Goal: Book appointment/travel/reservation

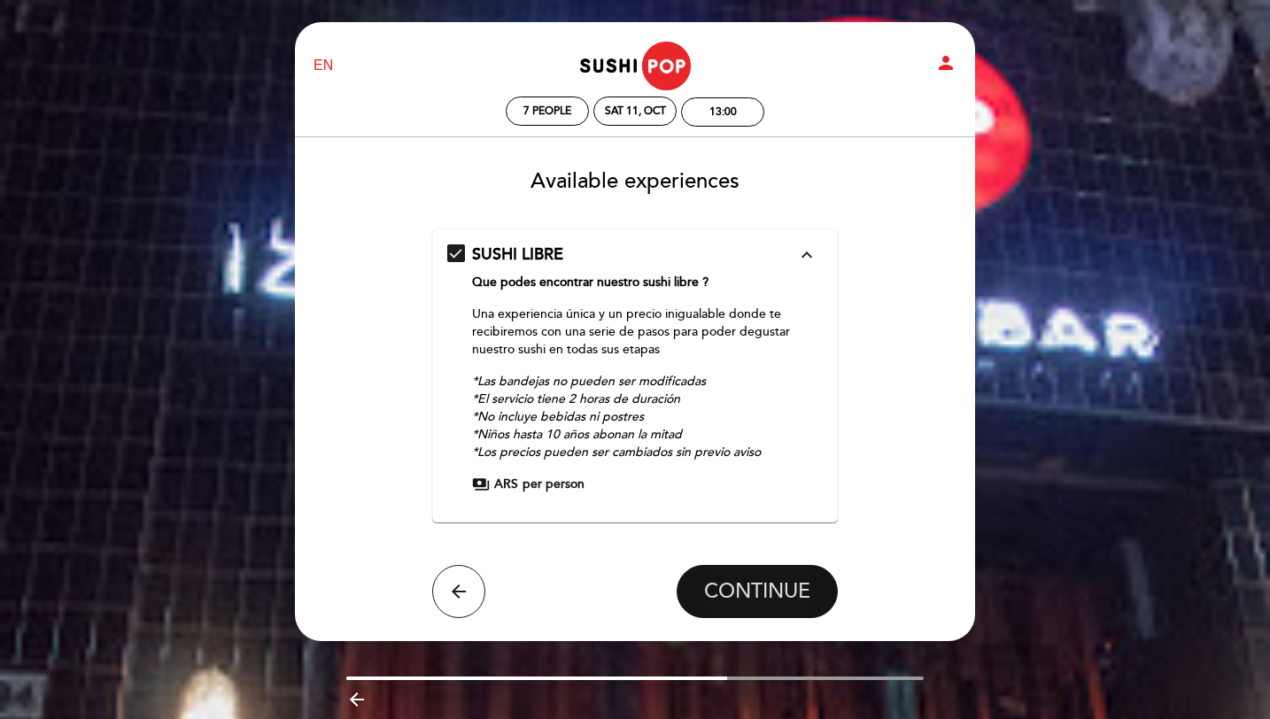
click at [757, 605] on button "CONTINUE" at bounding box center [757, 591] width 161 height 53
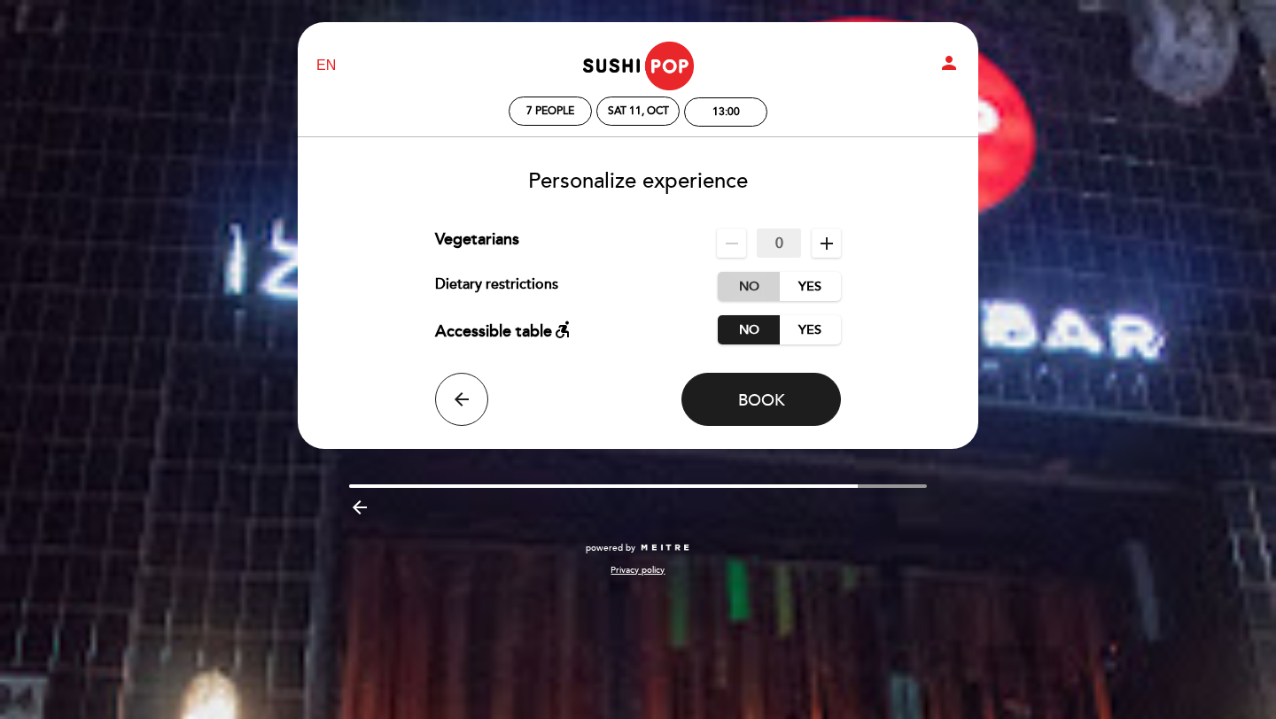
click at [737, 287] on label "No" at bounding box center [749, 286] width 62 height 29
click at [774, 400] on span "Book" at bounding box center [761, 400] width 47 height 19
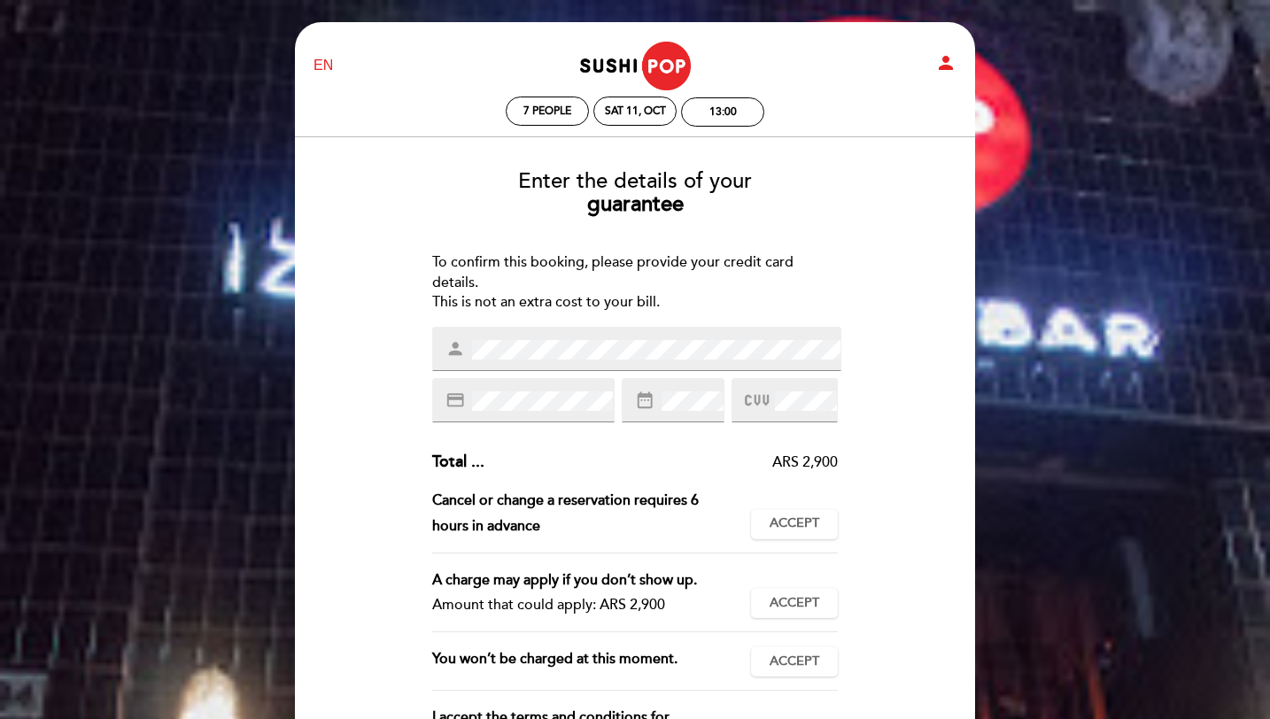
click at [669, 339] on span at bounding box center [655, 349] width 372 height 21
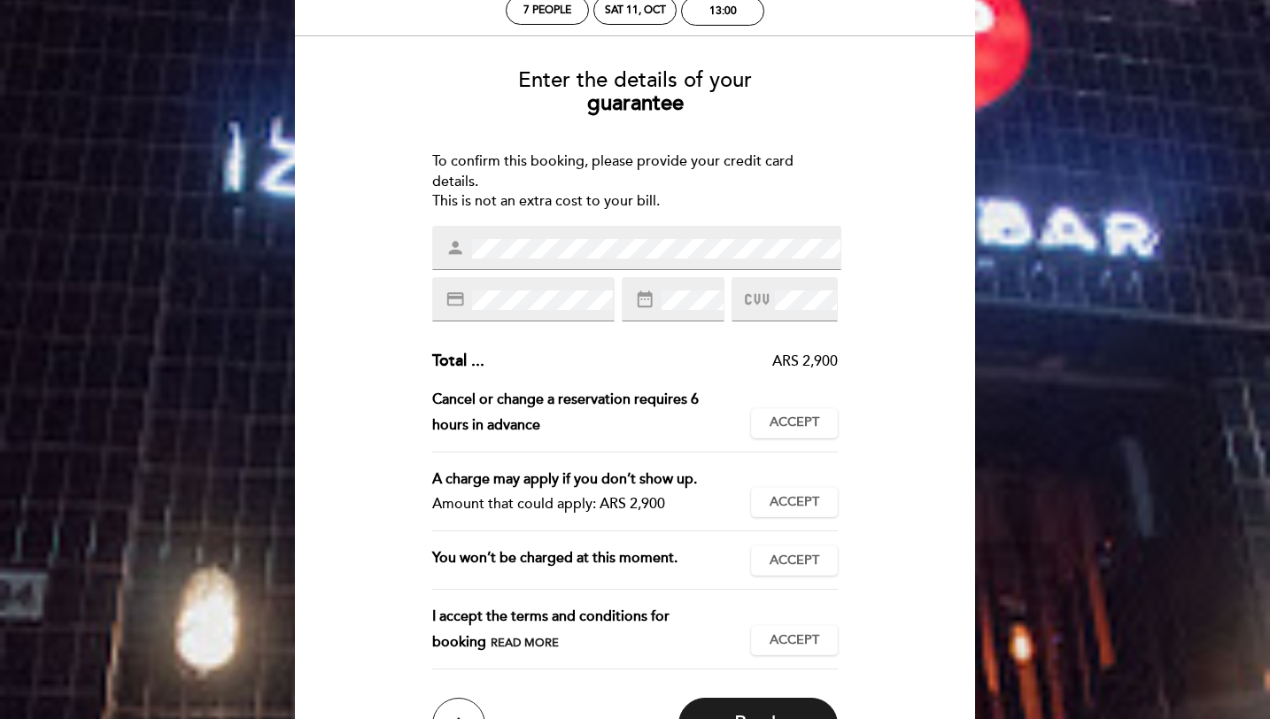
scroll to position [89, 0]
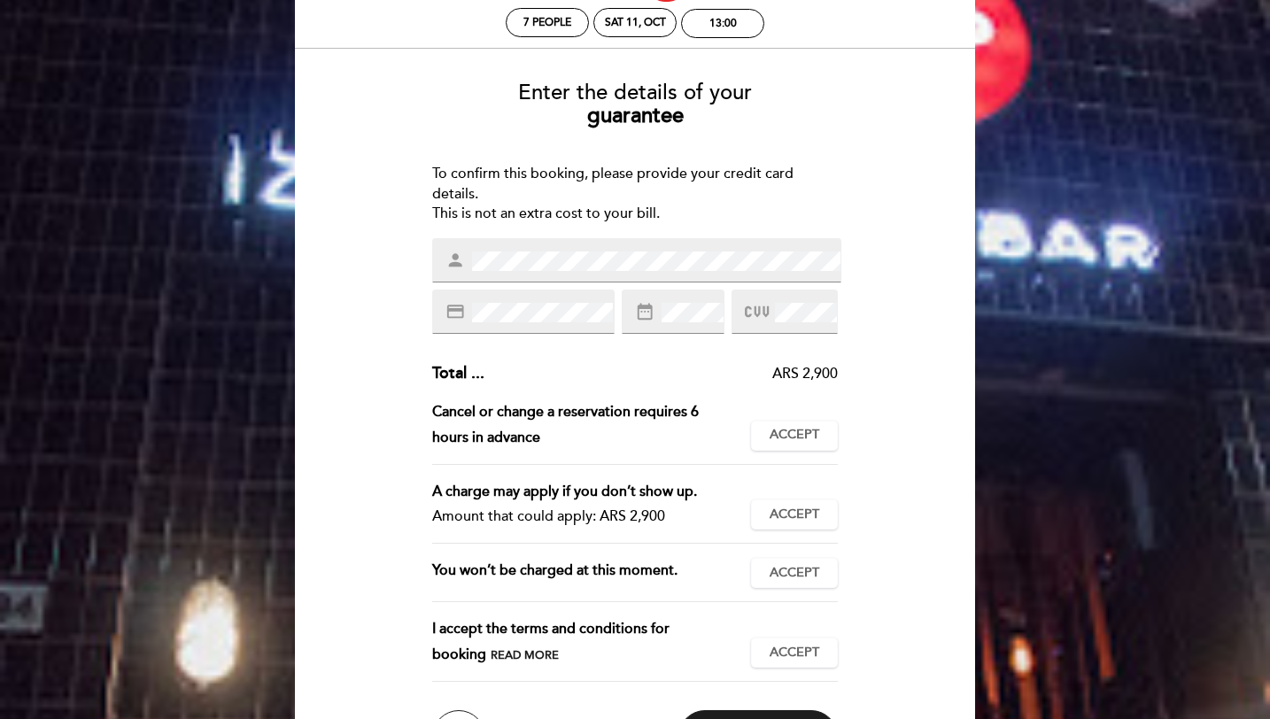
click at [534, 296] on div "credit_card" at bounding box center [523, 312] width 183 height 44
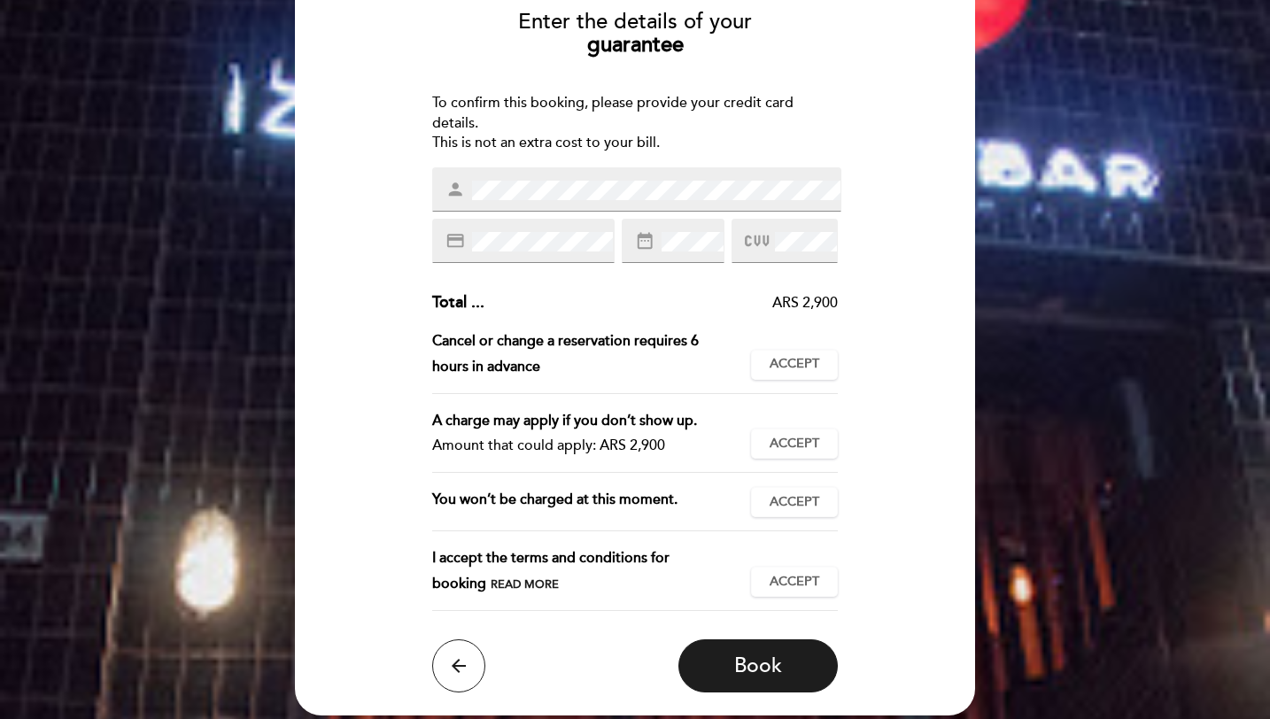
scroll to position [229, 0]
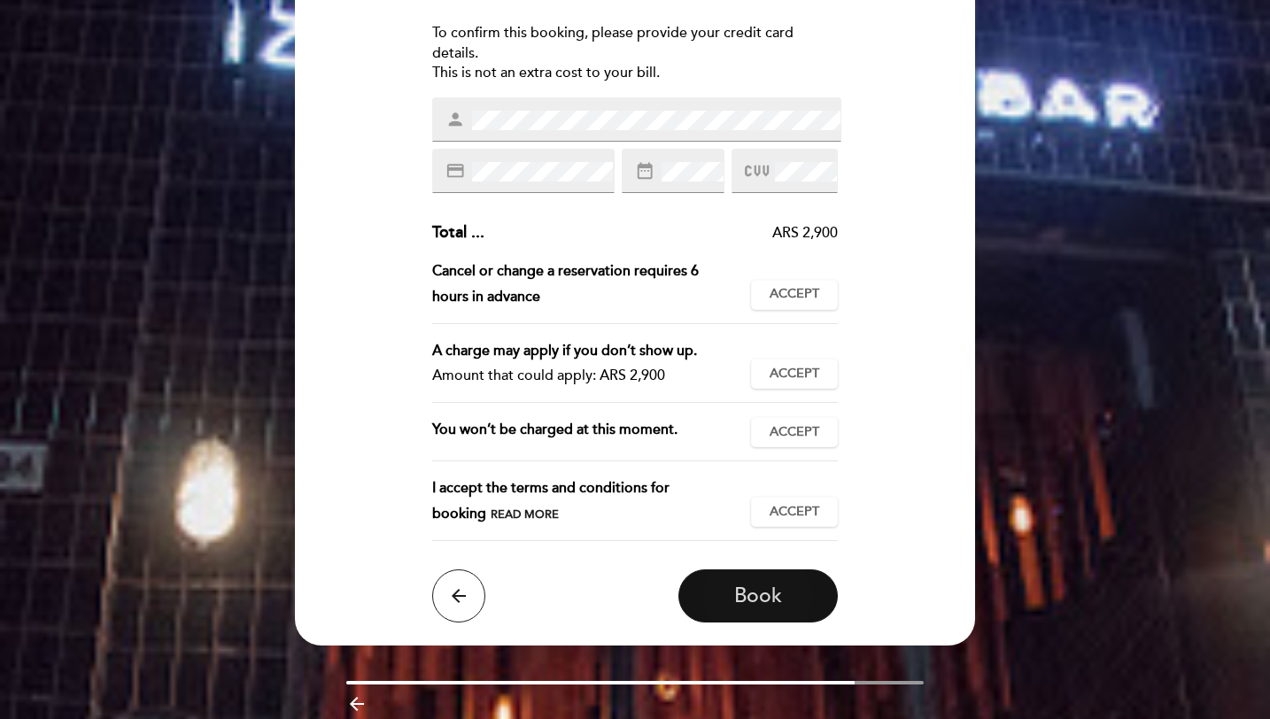
click at [803, 610] on button "Book" at bounding box center [758, 596] width 159 height 53
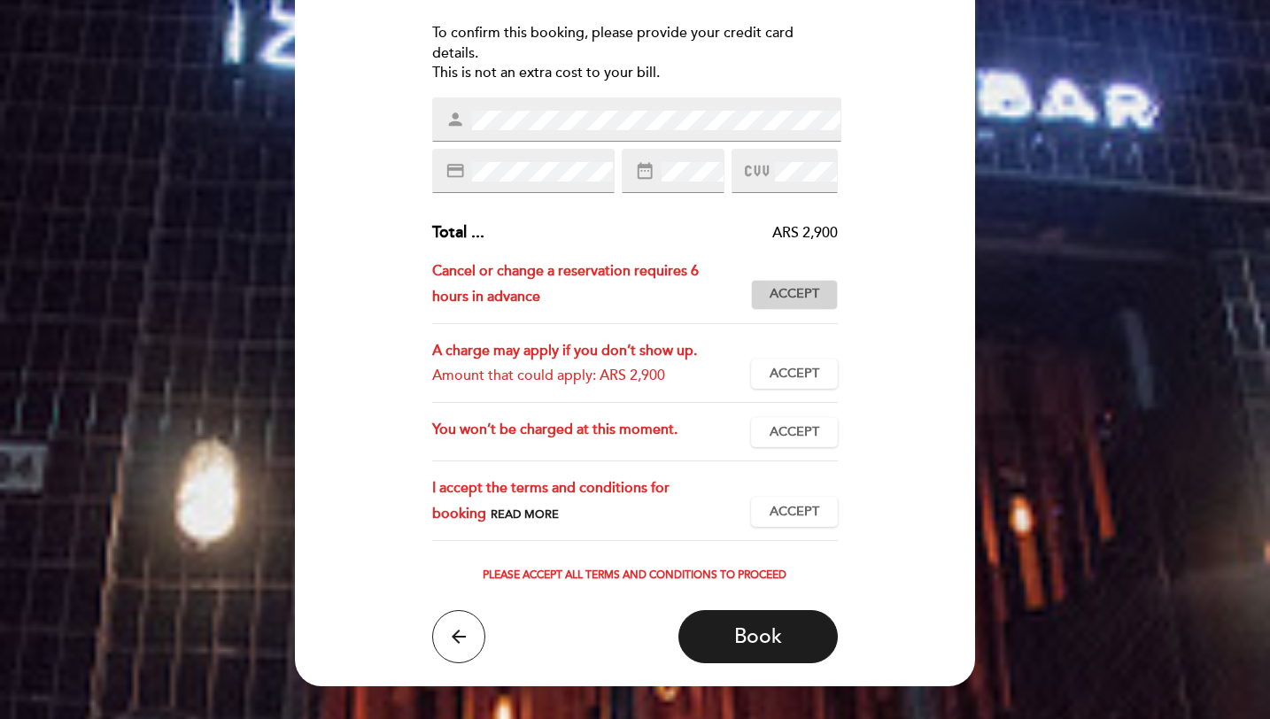
click at [805, 299] on span "Accept" at bounding box center [795, 294] width 50 height 19
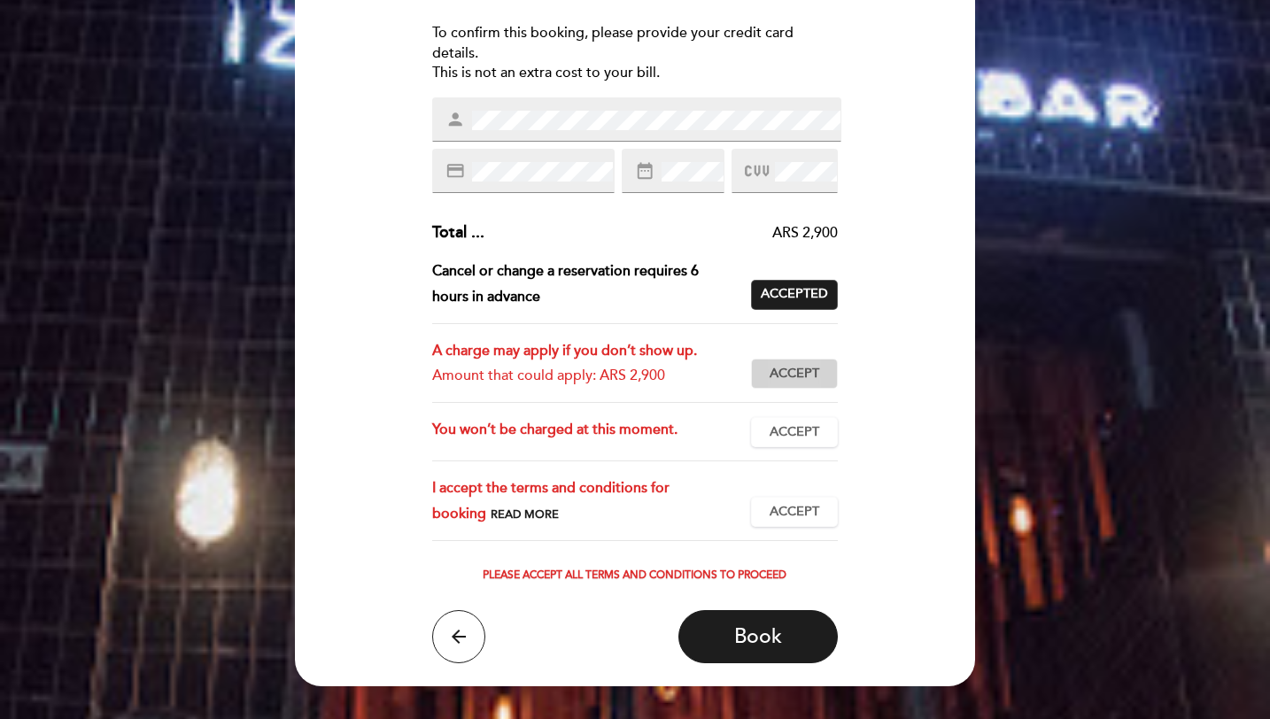
click at [814, 369] on span "Accept" at bounding box center [795, 374] width 50 height 19
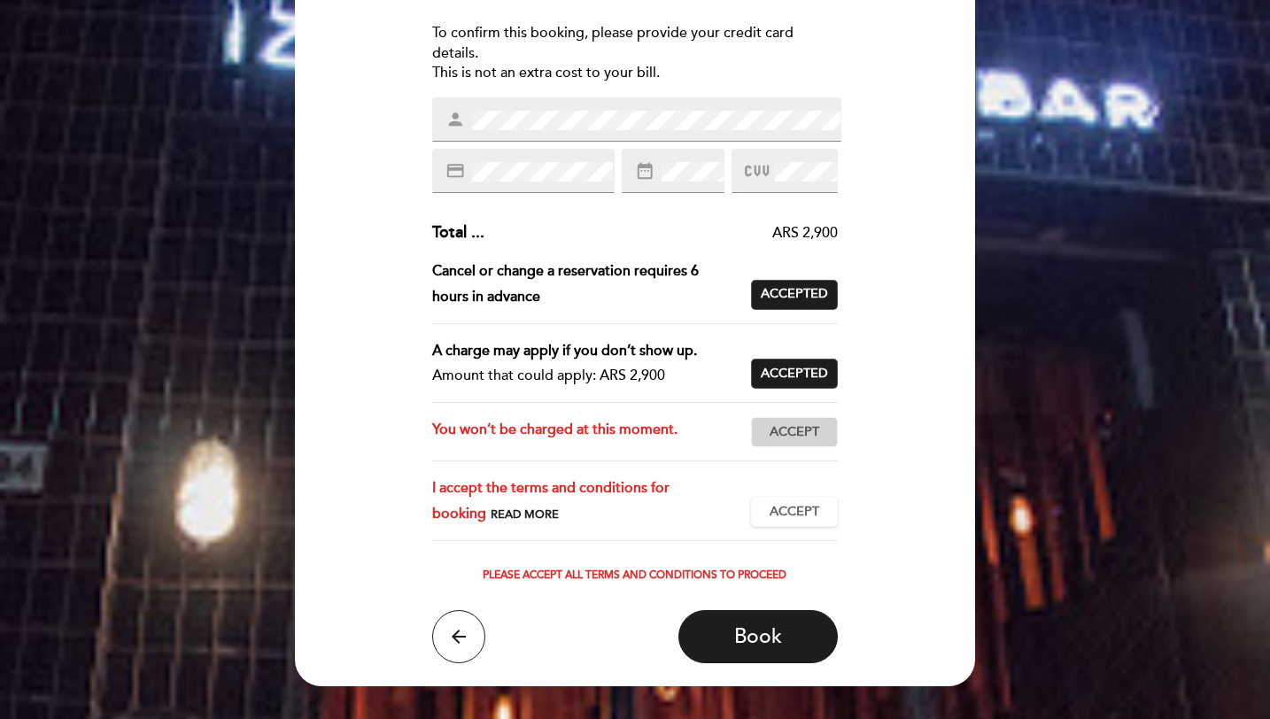
click at [799, 428] on span "Accept" at bounding box center [795, 432] width 50 height 19
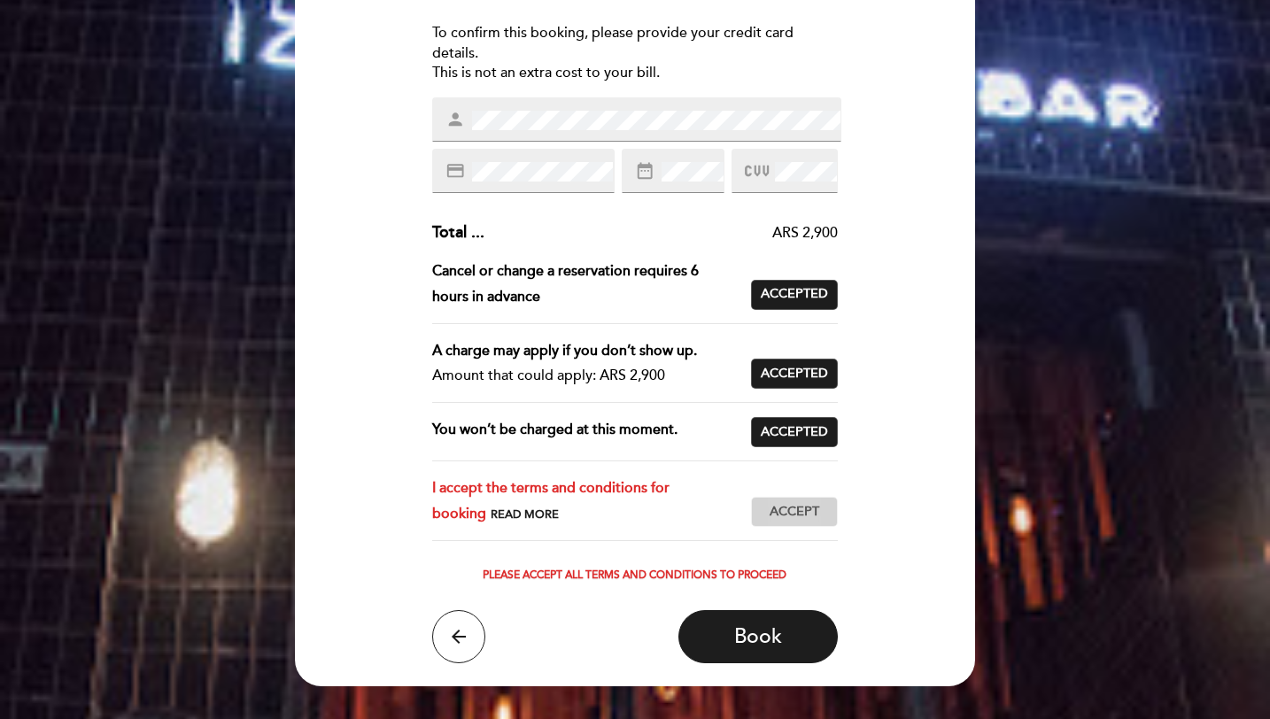
click at [808, 517] on span "Accept" at bounding box center [795, 512] width 50 height 19
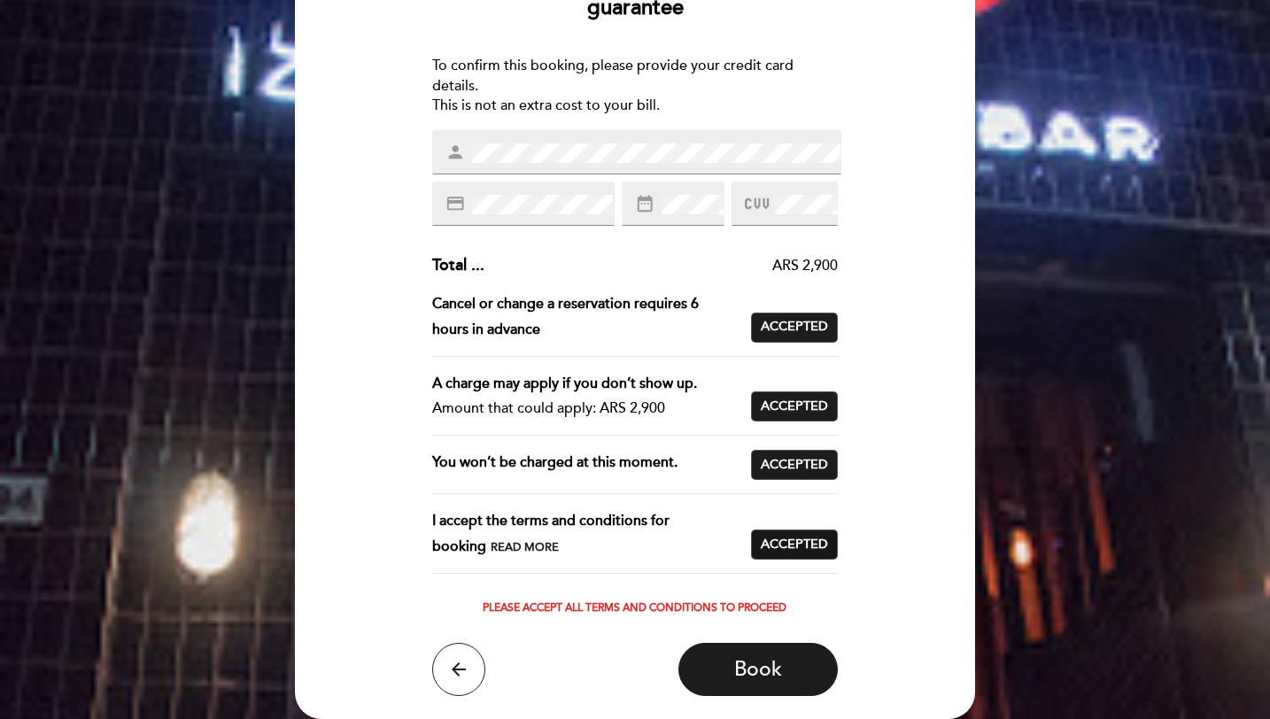
scroll to position [188, 0]
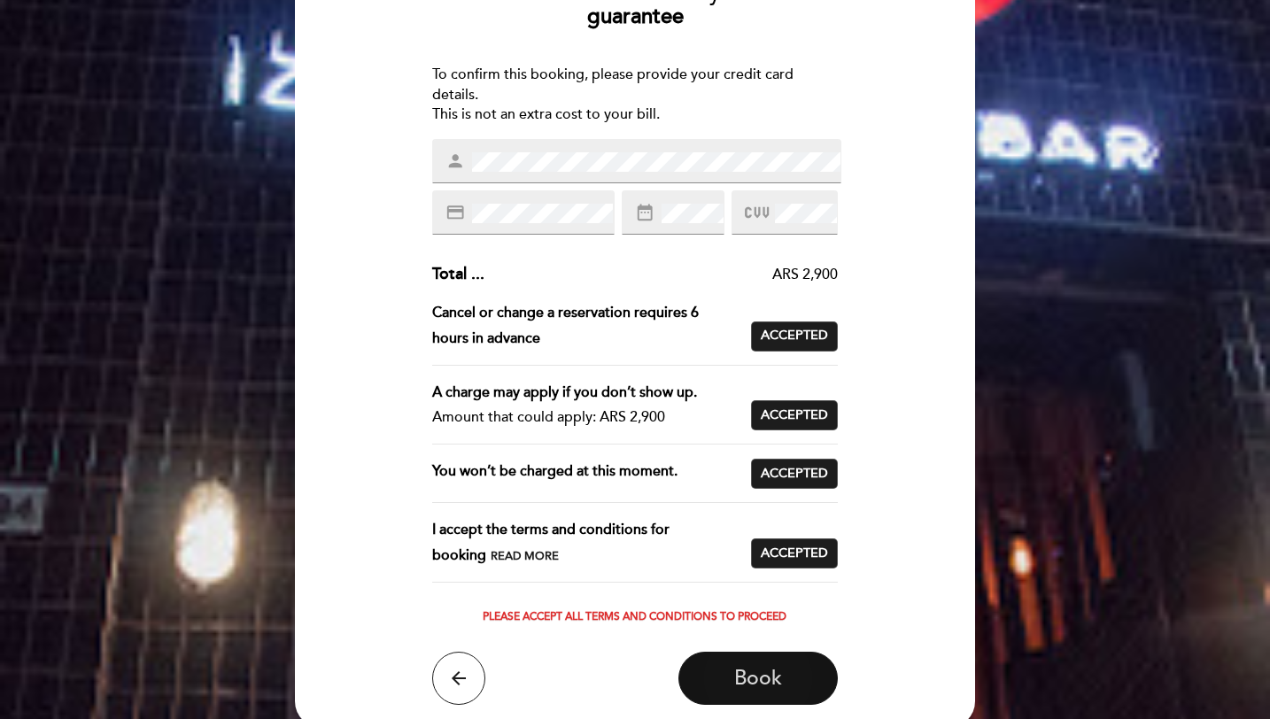
click at [775, 672] on span "Book" at bounding box center [758, 678] width 48 height 25
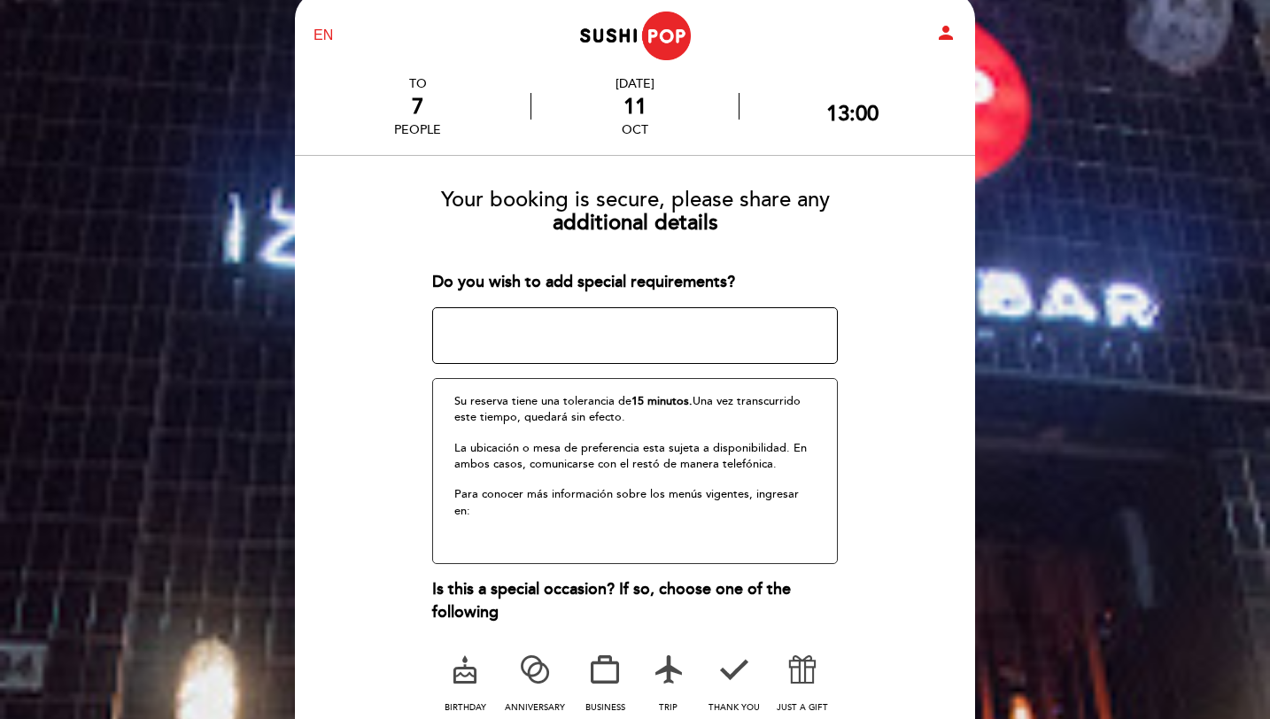
scroll to position [57, 0]
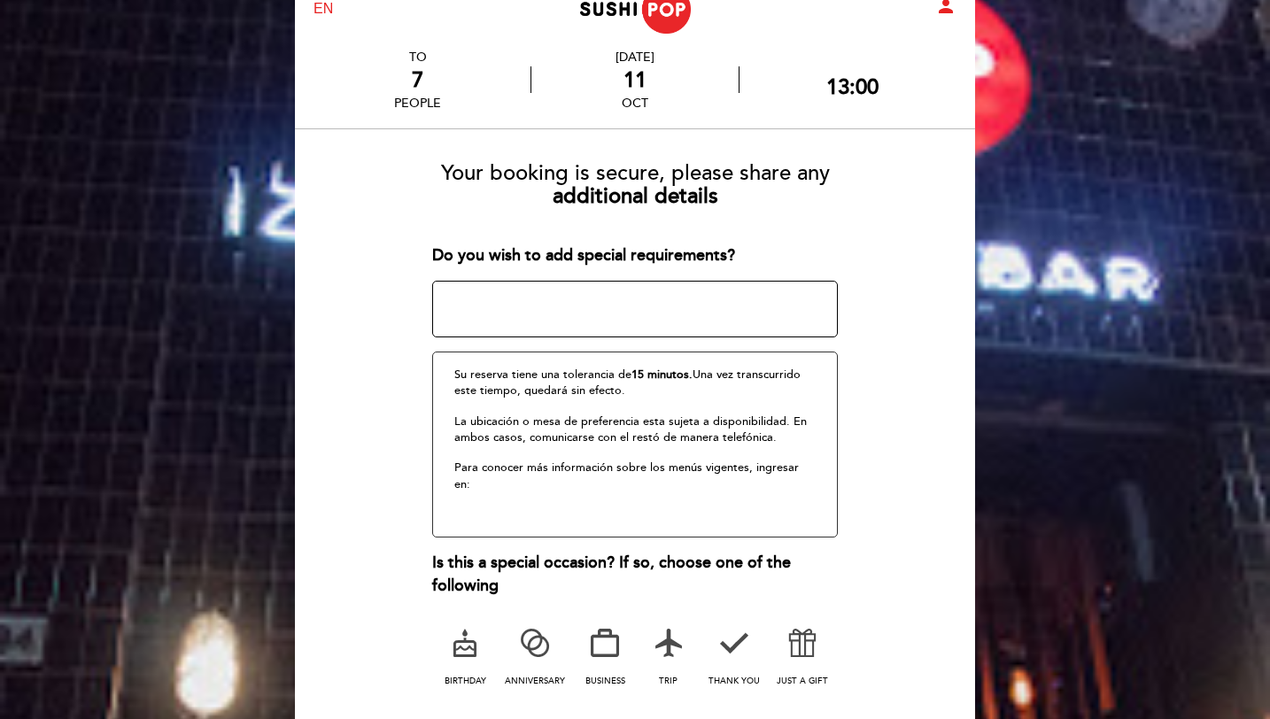
click at [764, 311] on textarea at bounding box center [635, 309] width 407 height 57
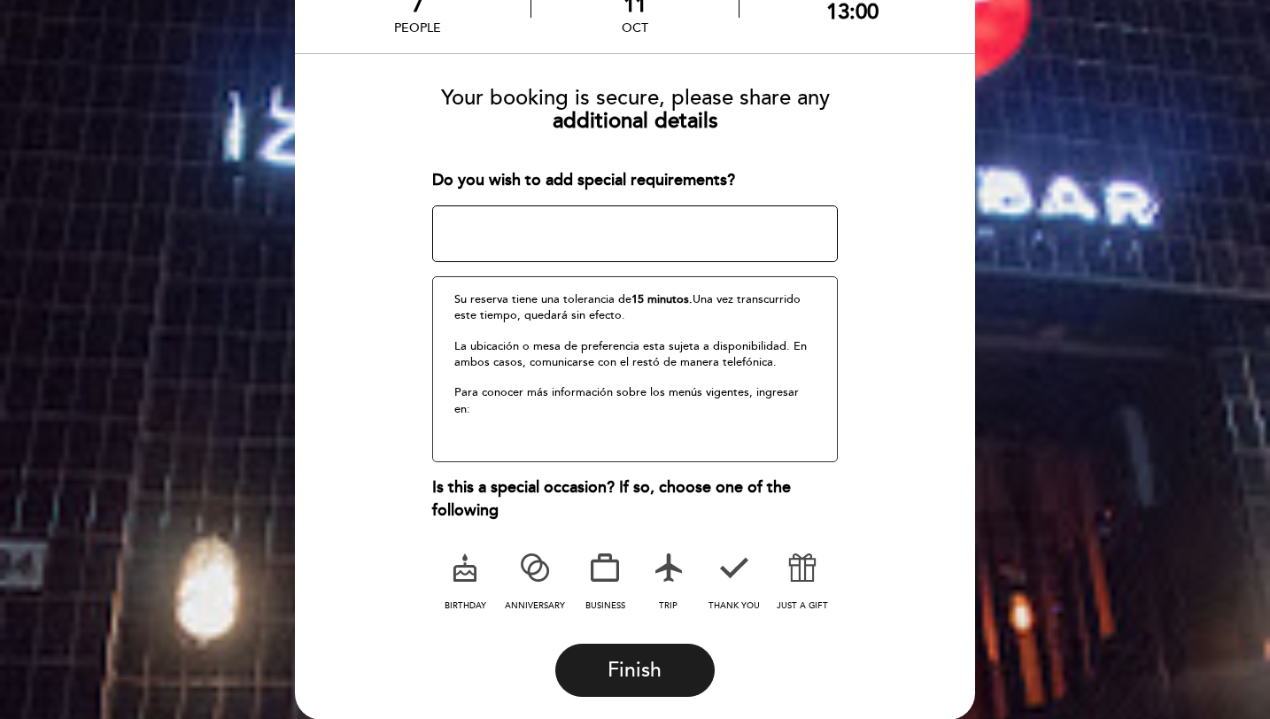
scroll to position [130, 0]
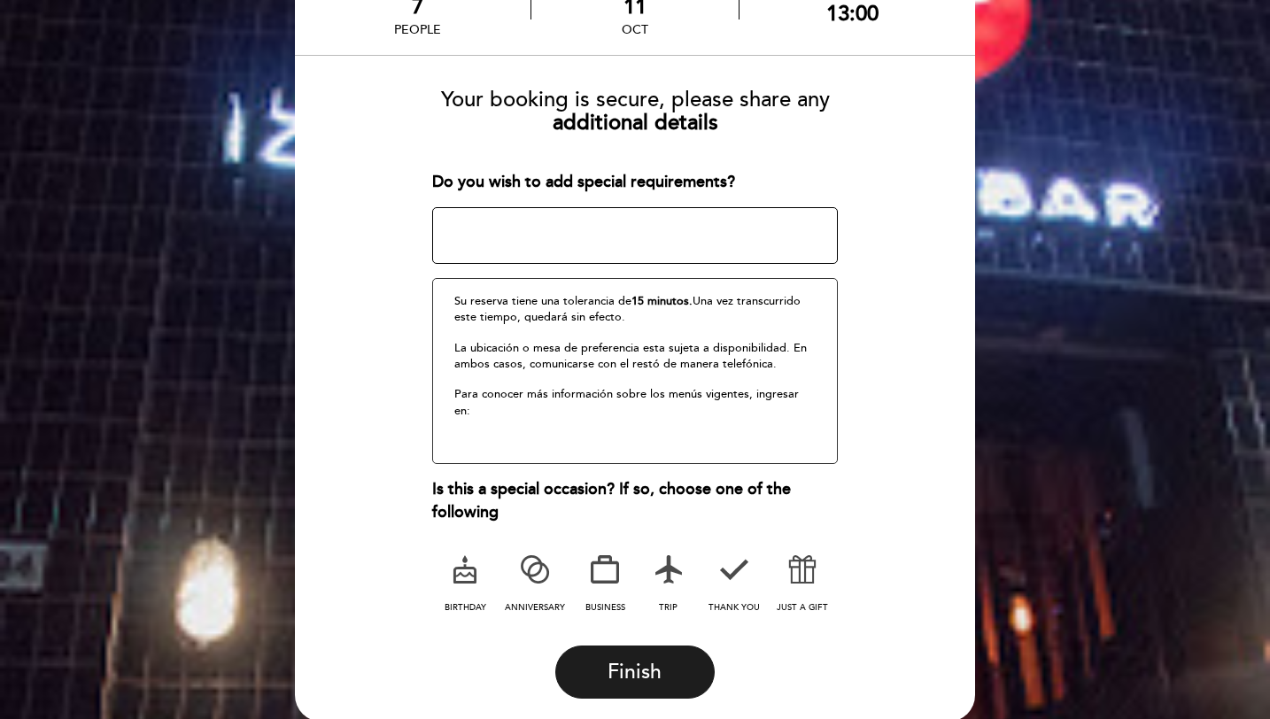
click at [463, 579] on icon at bounding box center [465, 570] width 46 height 46
click at [640, 247] on textarea at bounding box center [635, 235] width 407 height 57
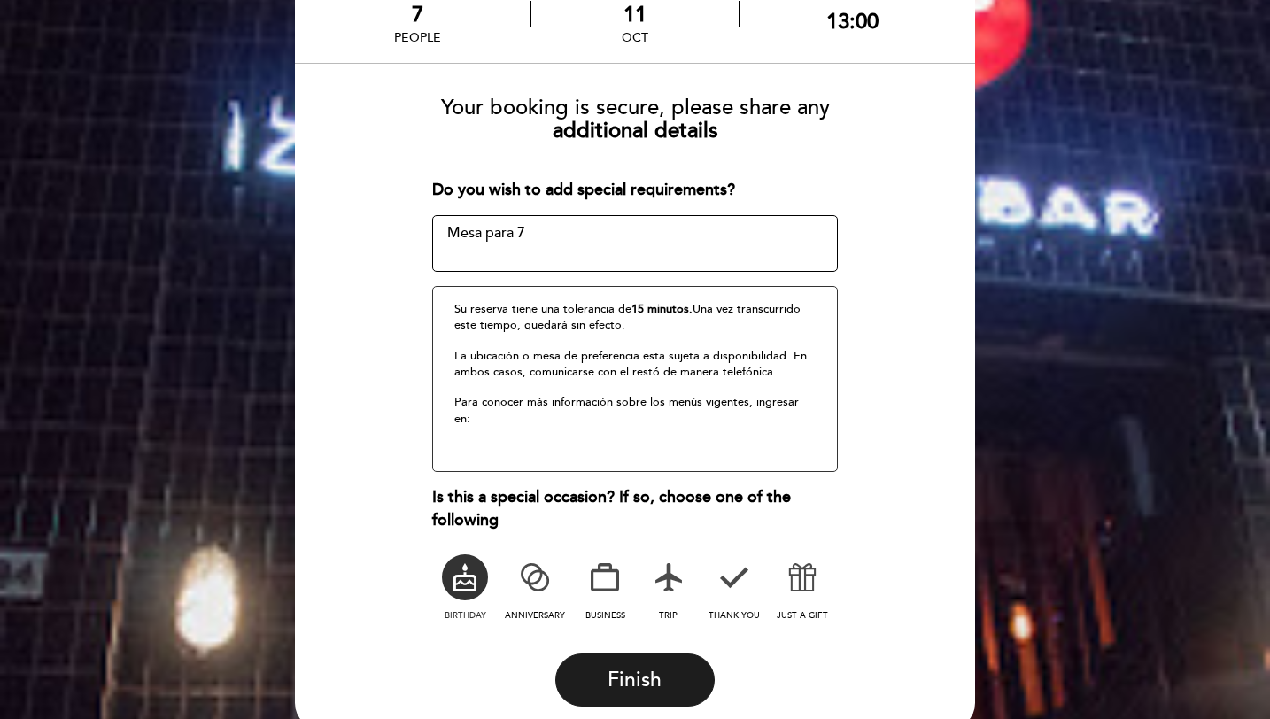
scroll to position [120, 0]
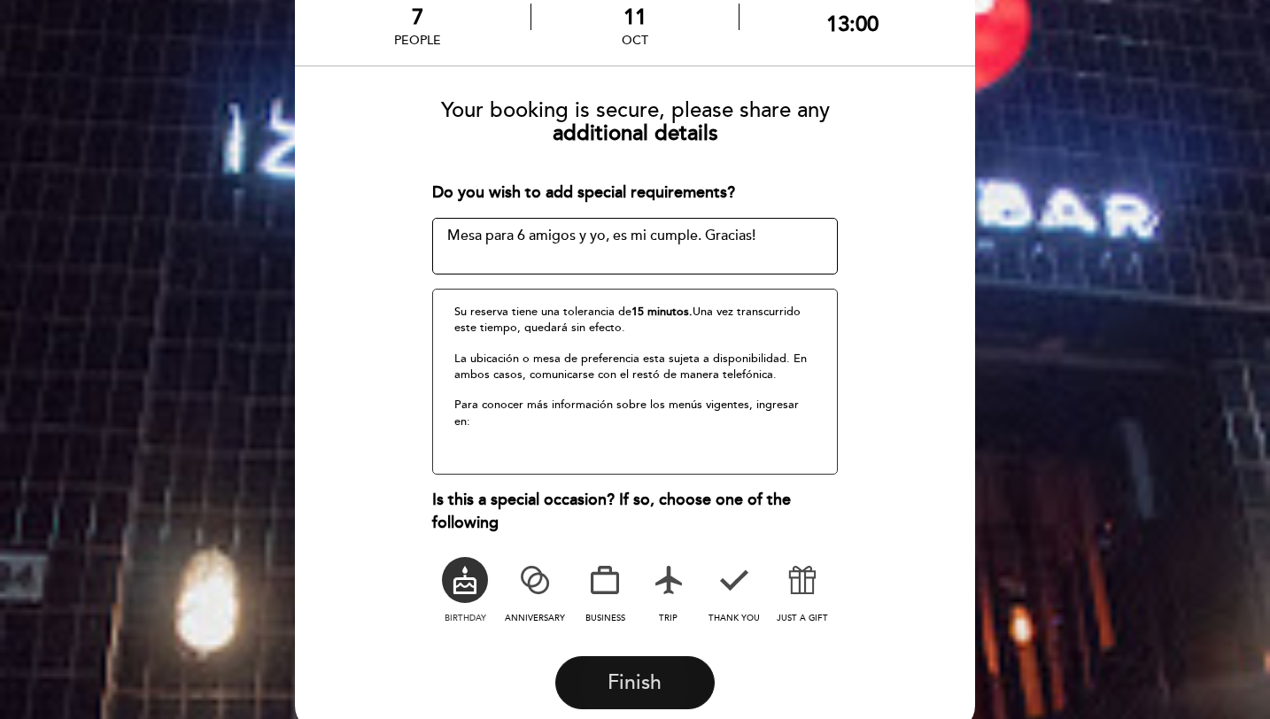
type textarea "Mesa para 6 amigos y yo, es mi cumple. Gracias!"
click at [630, 668] on button "Finish" at bounding box center [634, 682] width 159 height 53
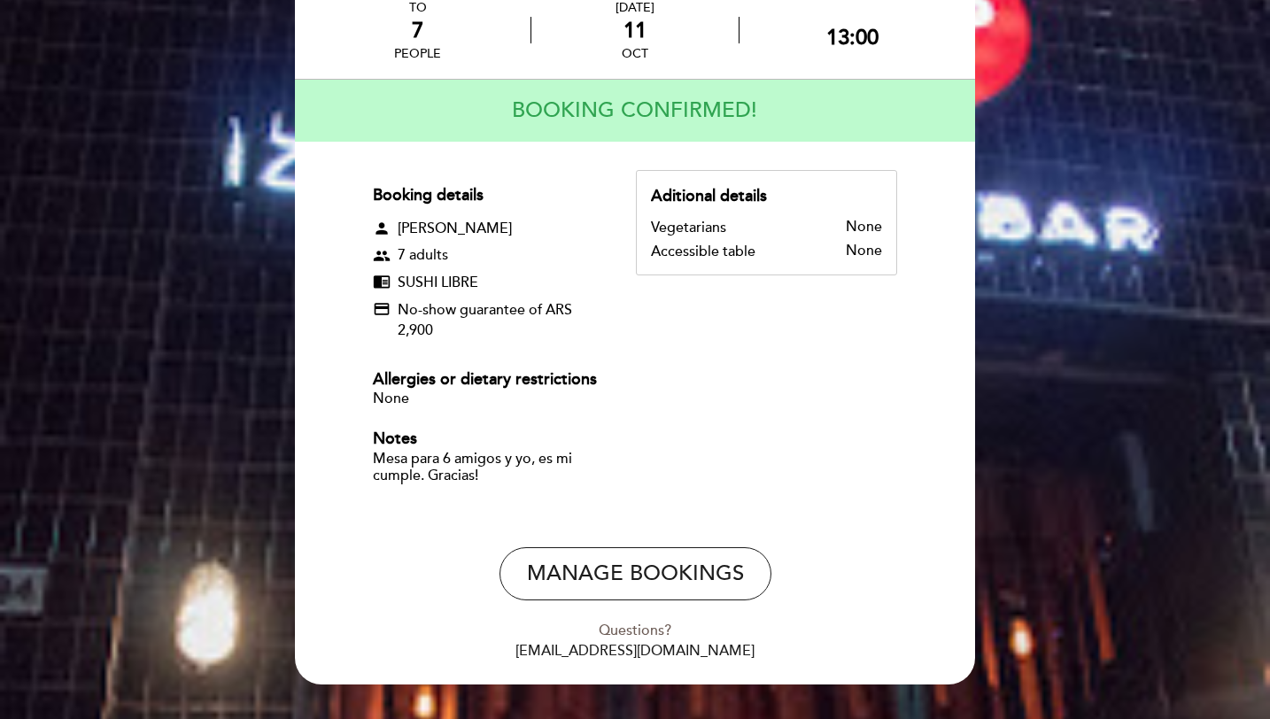
scroll to position [89, 0]
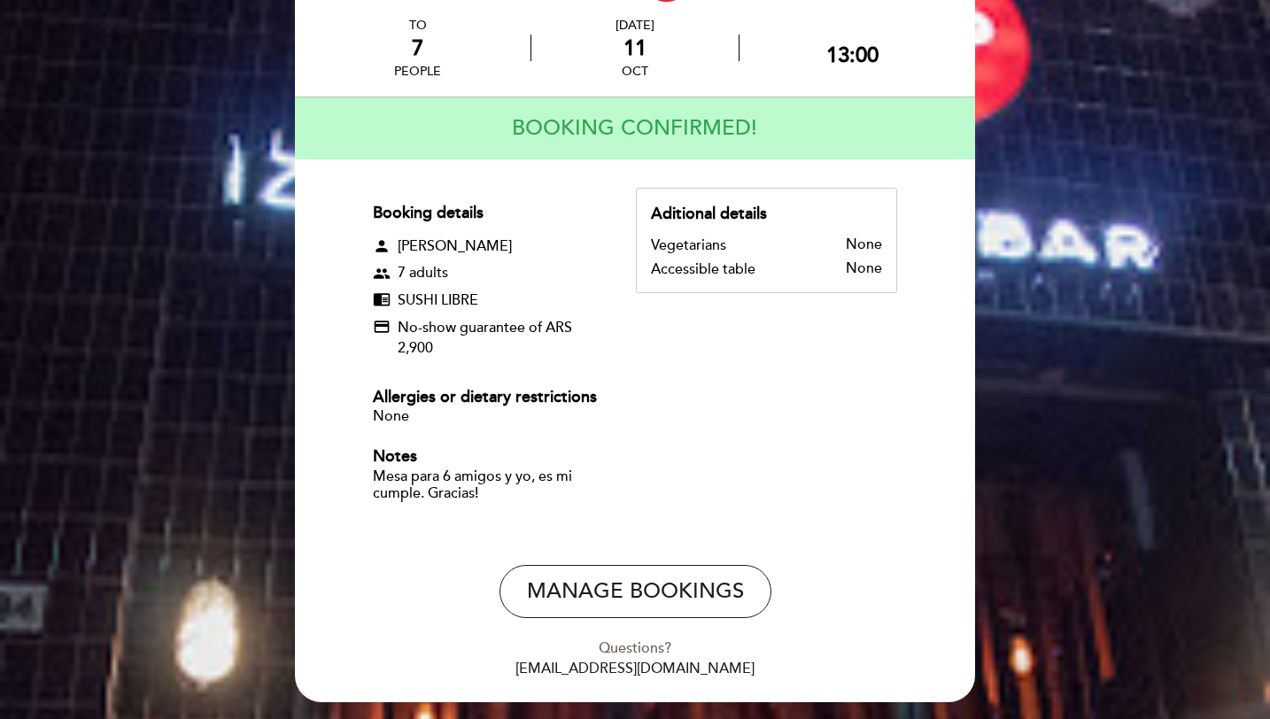
click at [871, 367] on div "Booking details person [PERSON_NAME] group 7 adults chrome_reader_mode SUSHI LI…" at bounding box center [635, 355] width 524 height 335
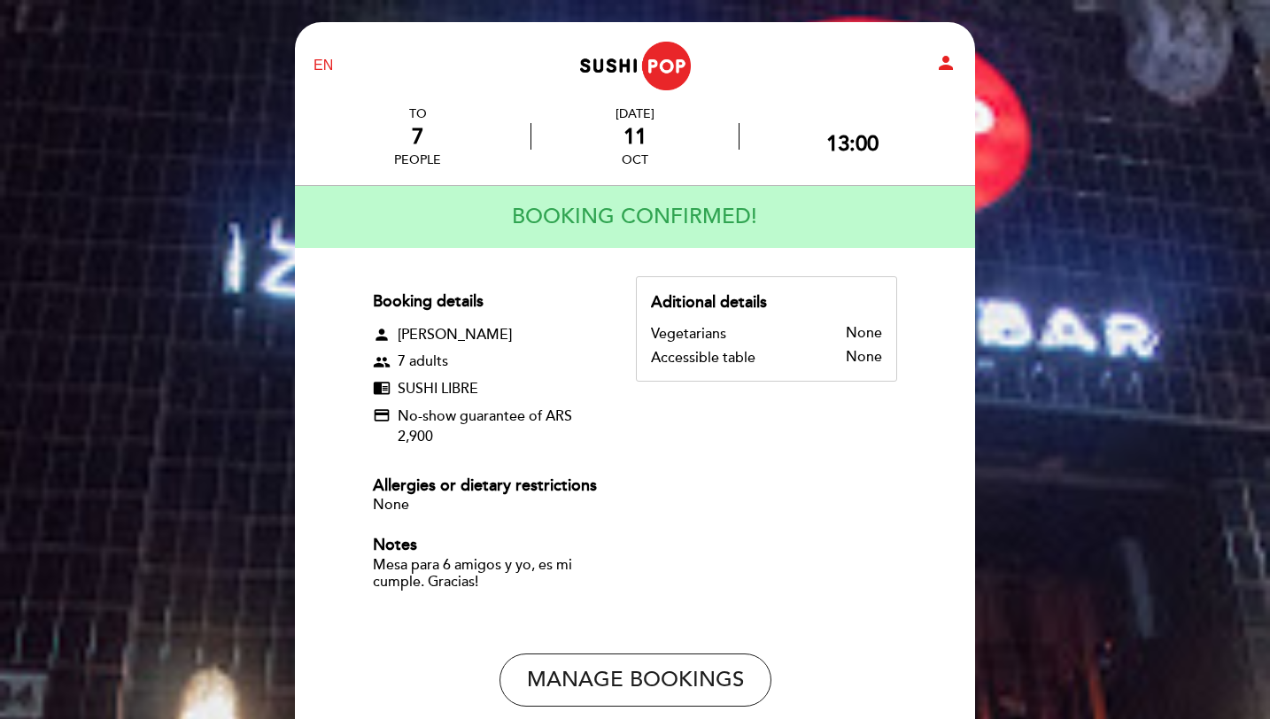
scroll to position [159, 0]
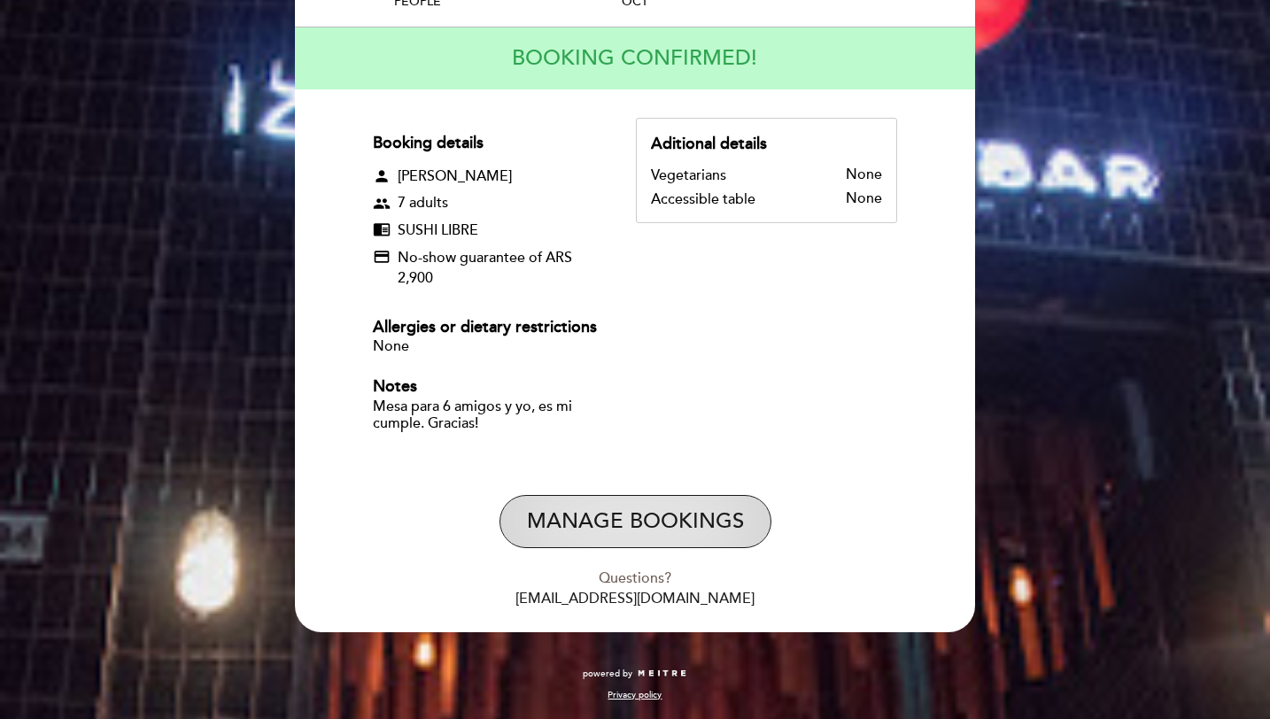
click at [645, 513] on button "Manage Bookings" at bounding box center [636, 521] width 272 height 53
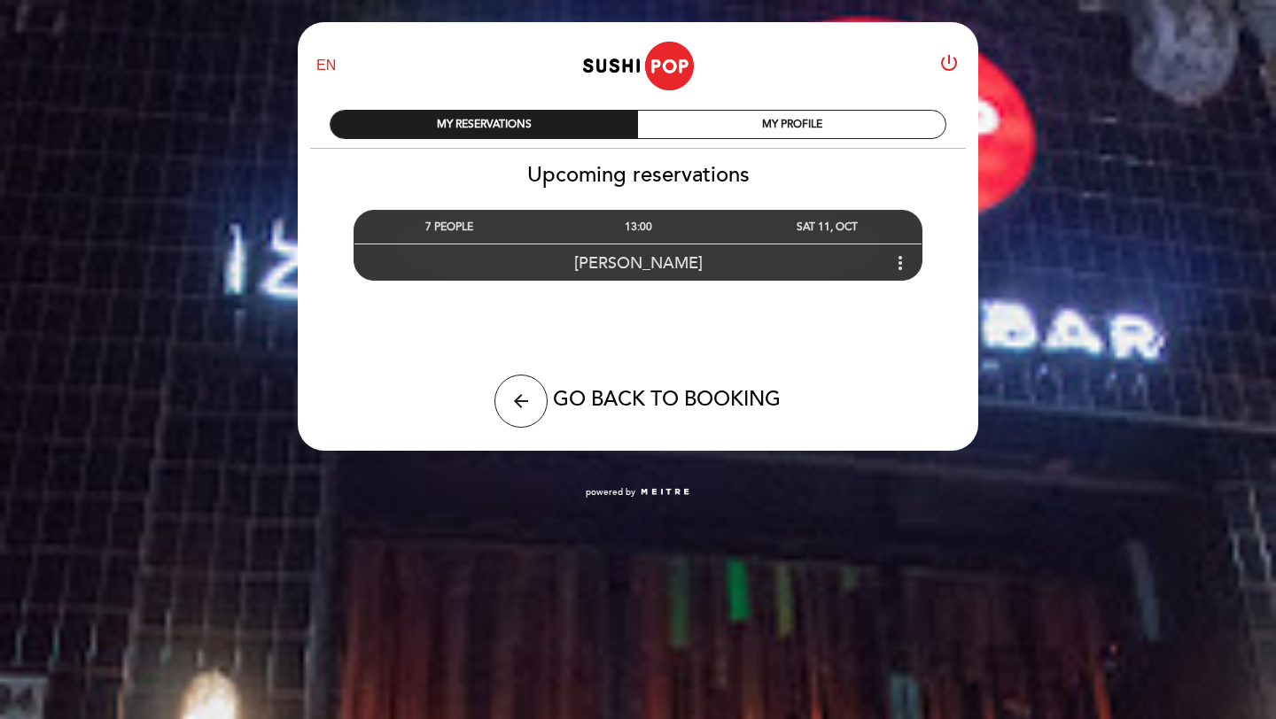
click at [673, 248] on div "[PERSON_NAME] more_vert" at bounding box center [637, 263] width 567 height 38
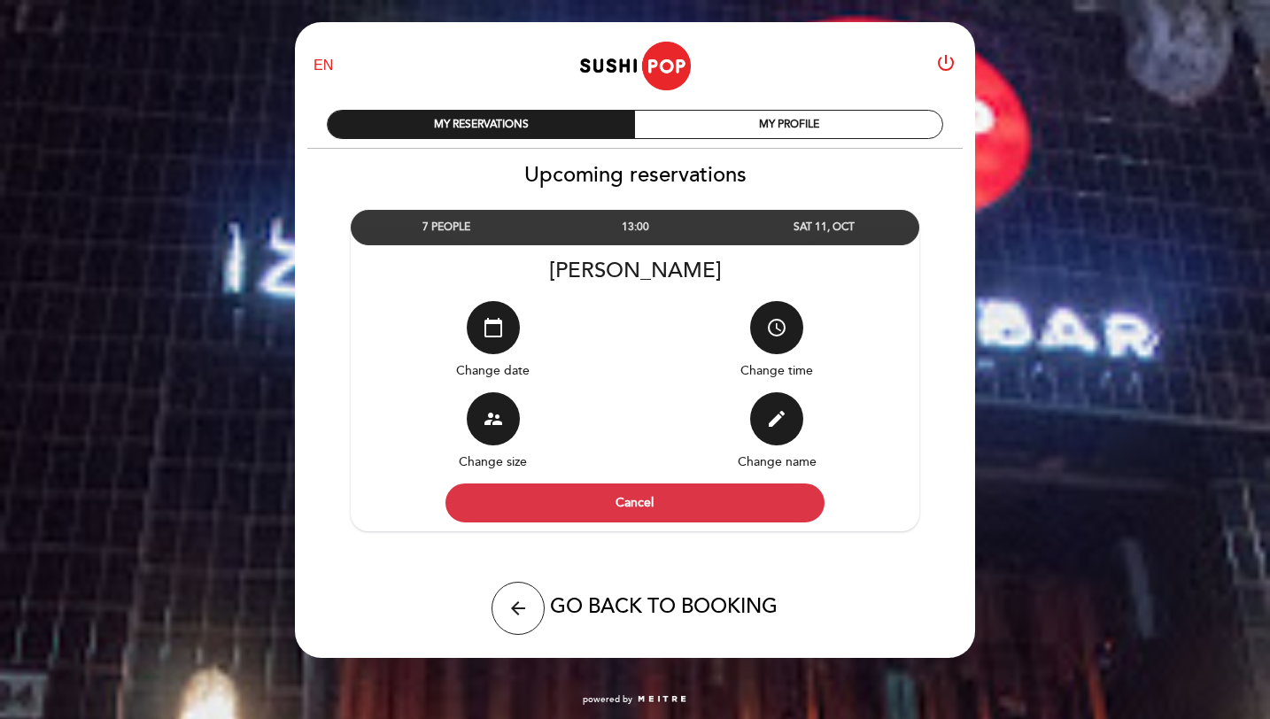
click at [806, 100] on div "MY RESERVATIONS MY PROFILE" at bounding box center [635, 123] width 643 height 52
click at [806, 115] on div "MY PROFILE" at bounding box center [788, 124] width 307 height 27
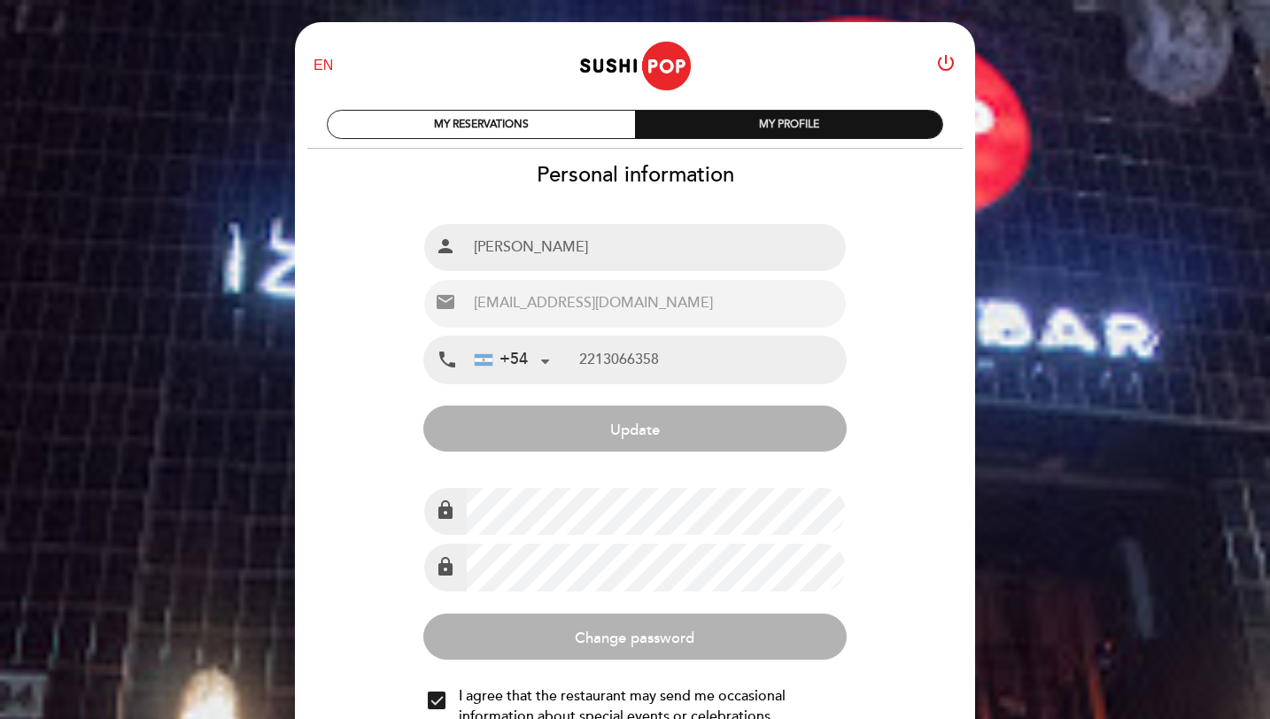
type input "[PHONE_NUMBER]"
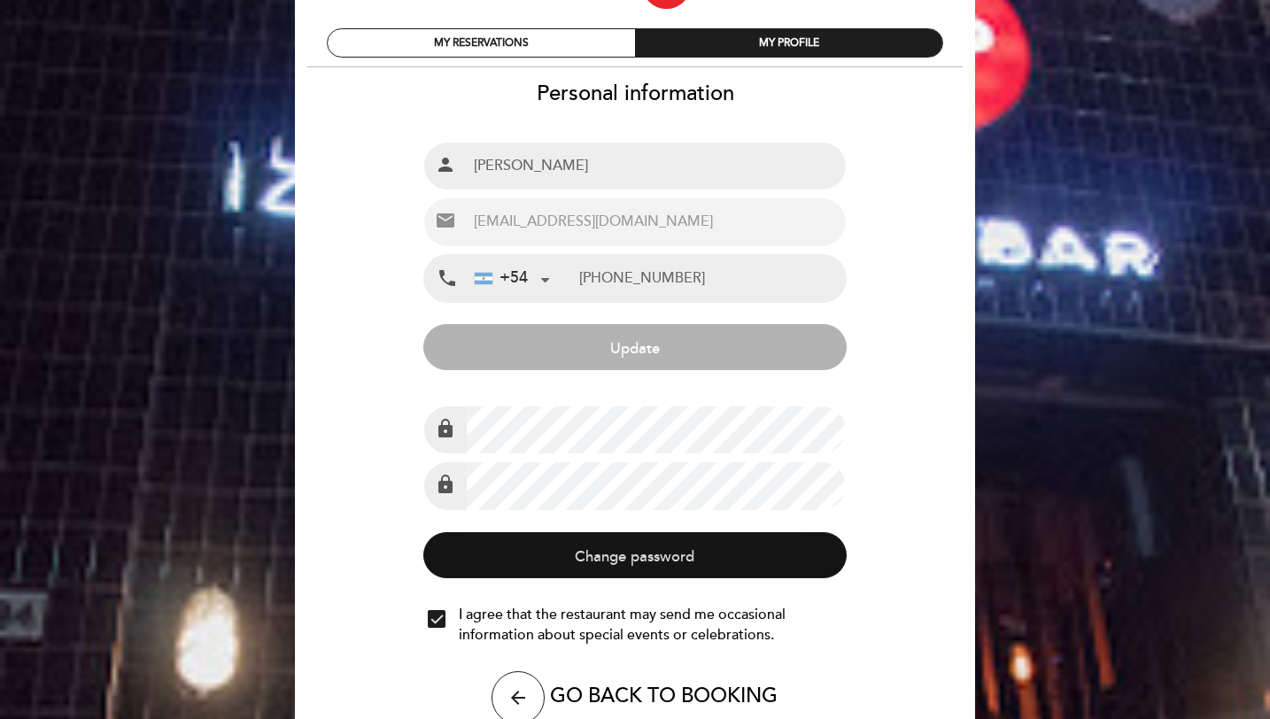
click at [641, 540] on button "Change password" at bounding box center [634, 555] width 423 height 46
